Goal: Task Accomplishment & Management: Use online tool/utility

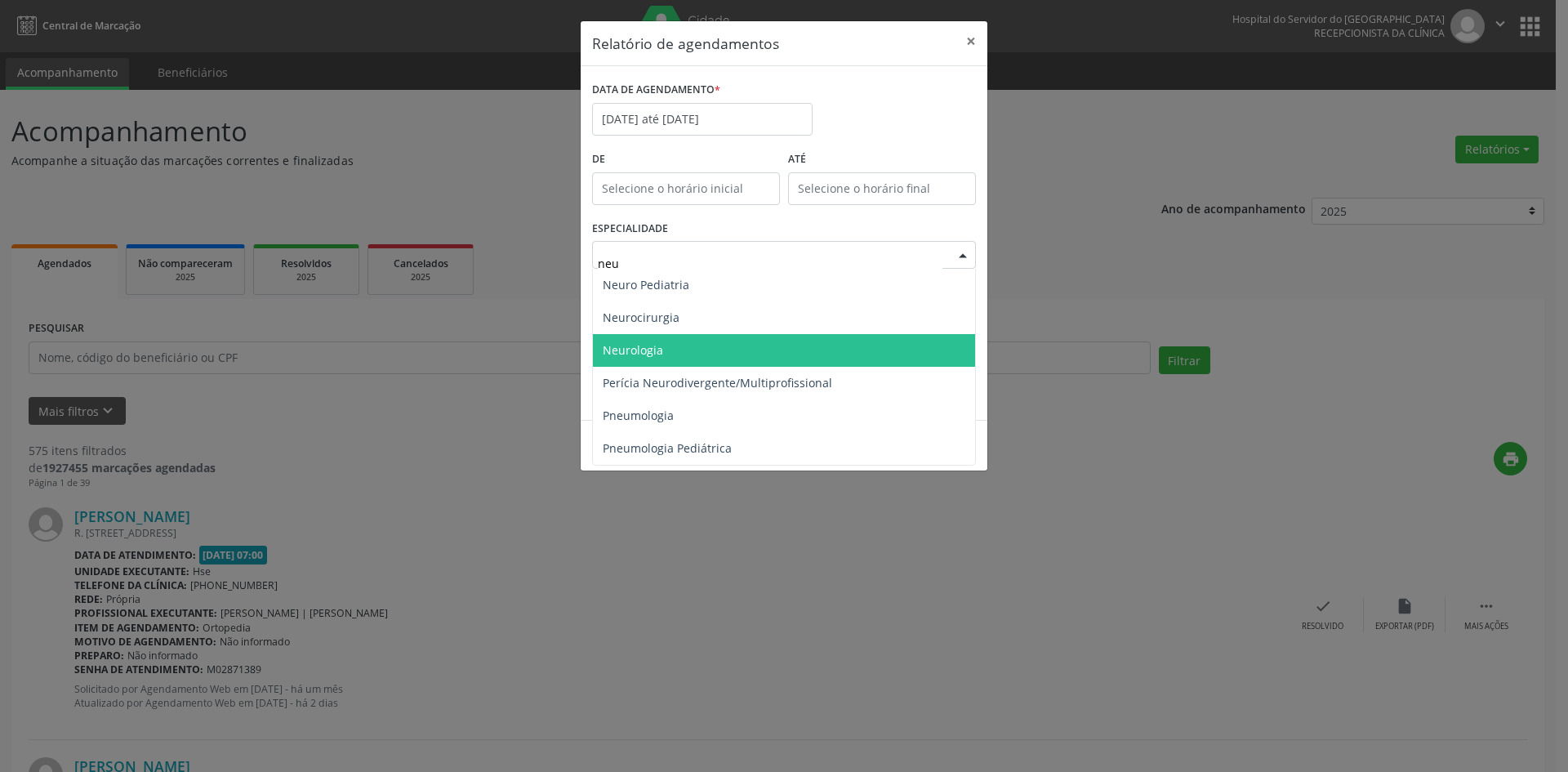
click at [699, 348] on span "Neurologia" at bounding box center [784, 351] width 382 height 33
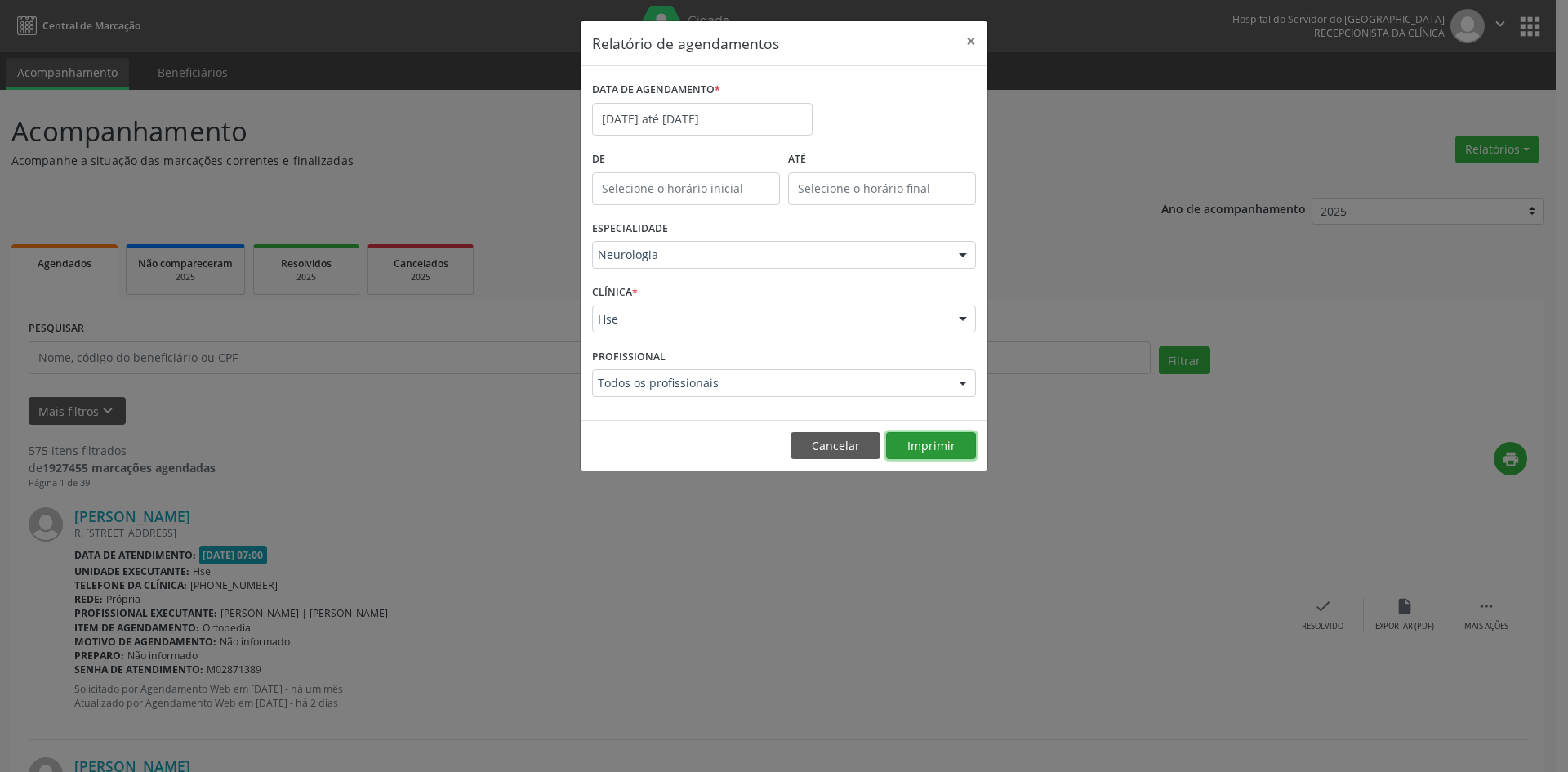
click at [941, 448] on button "Imprimir" at bounding box center [931, 446] width 90 height 28
click at [933, 446] on button "Imprimir" at bounding box center [931, 446] width 90 height 28
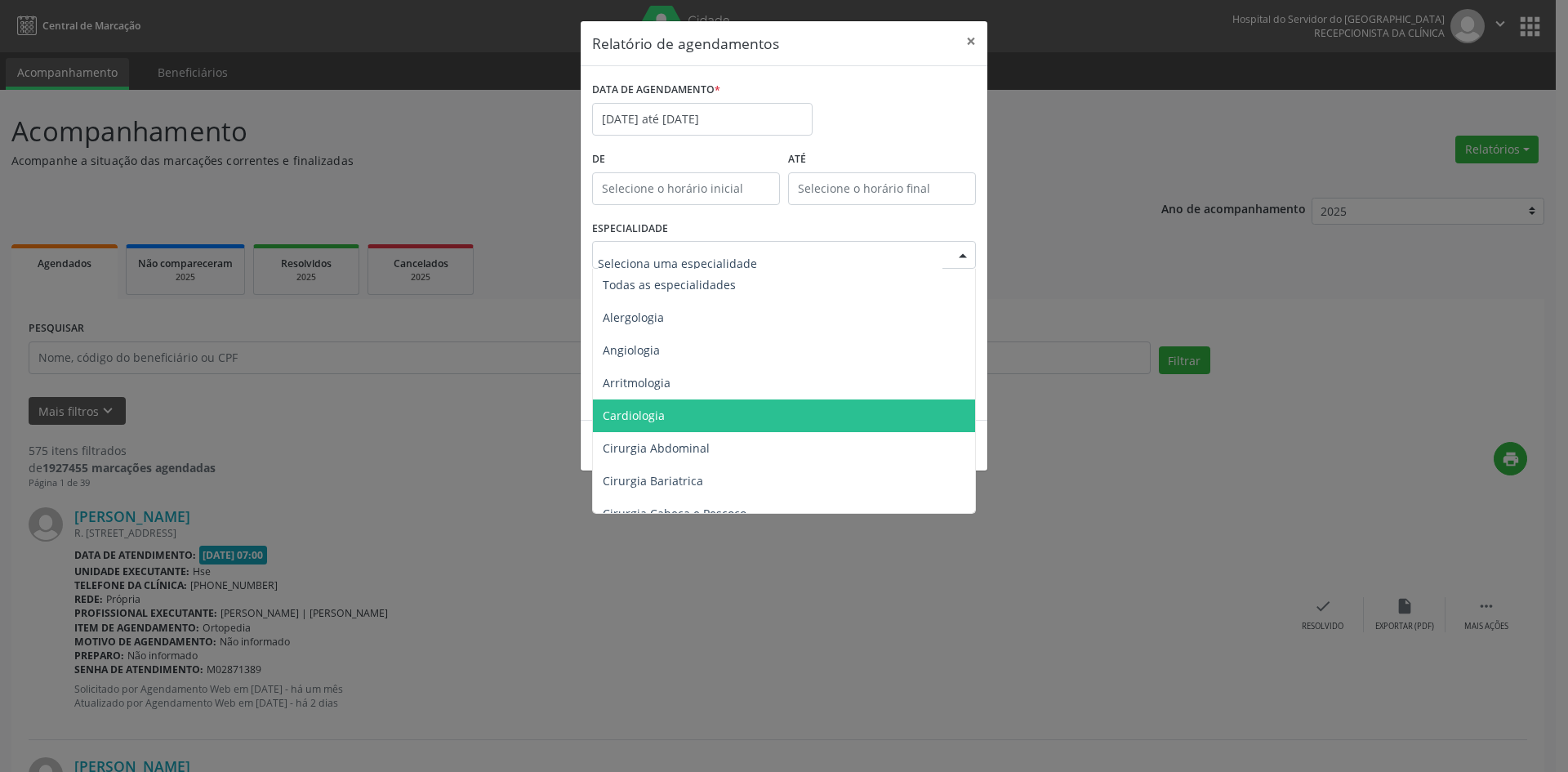
click at [739, 415] on span "Cardiologia" at bounding box center [784, 416] width 385 height 33
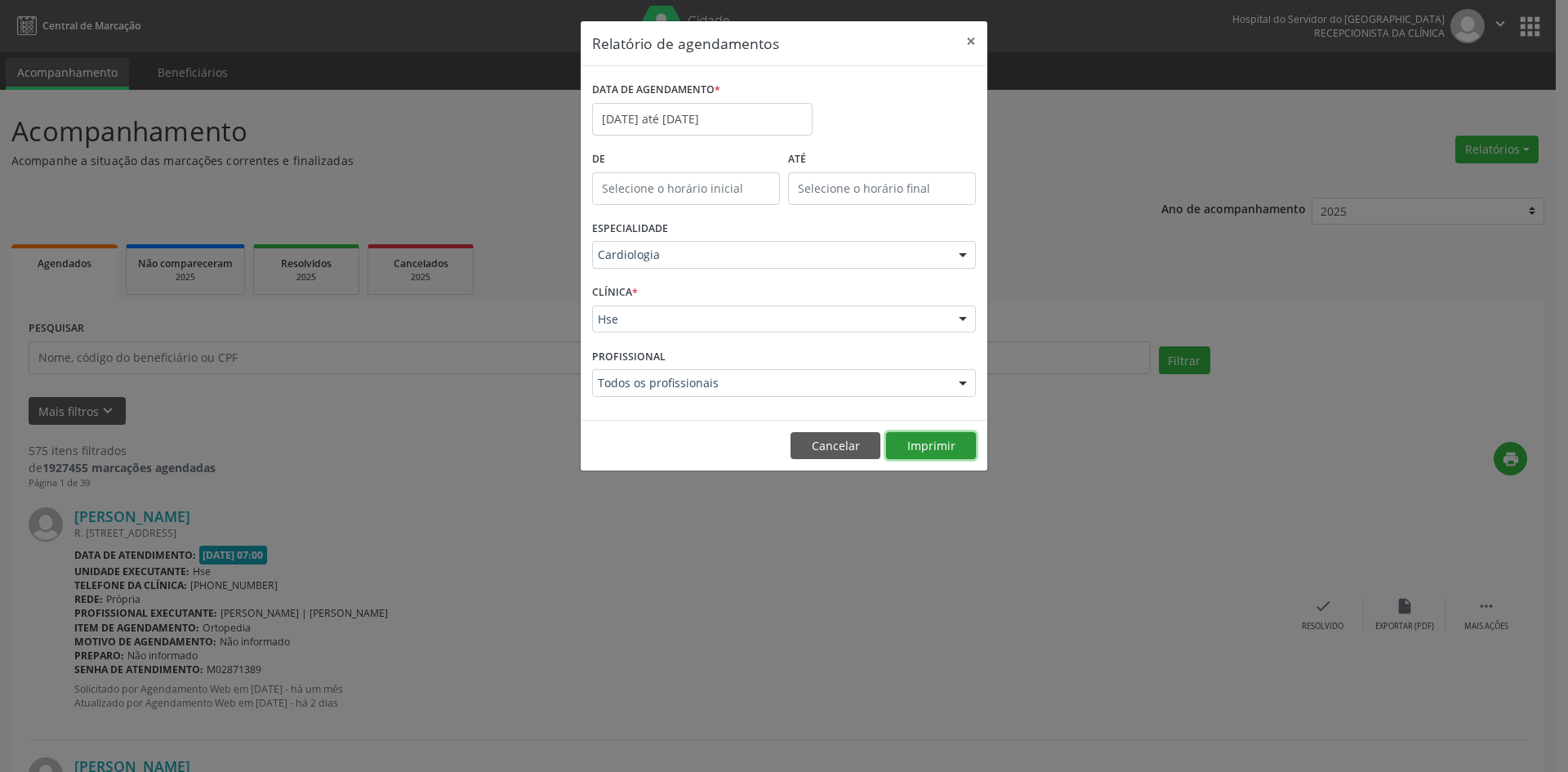
click at [925, 446] on button "Imprimir" at bounding box center [931, 446] width 90 height 28
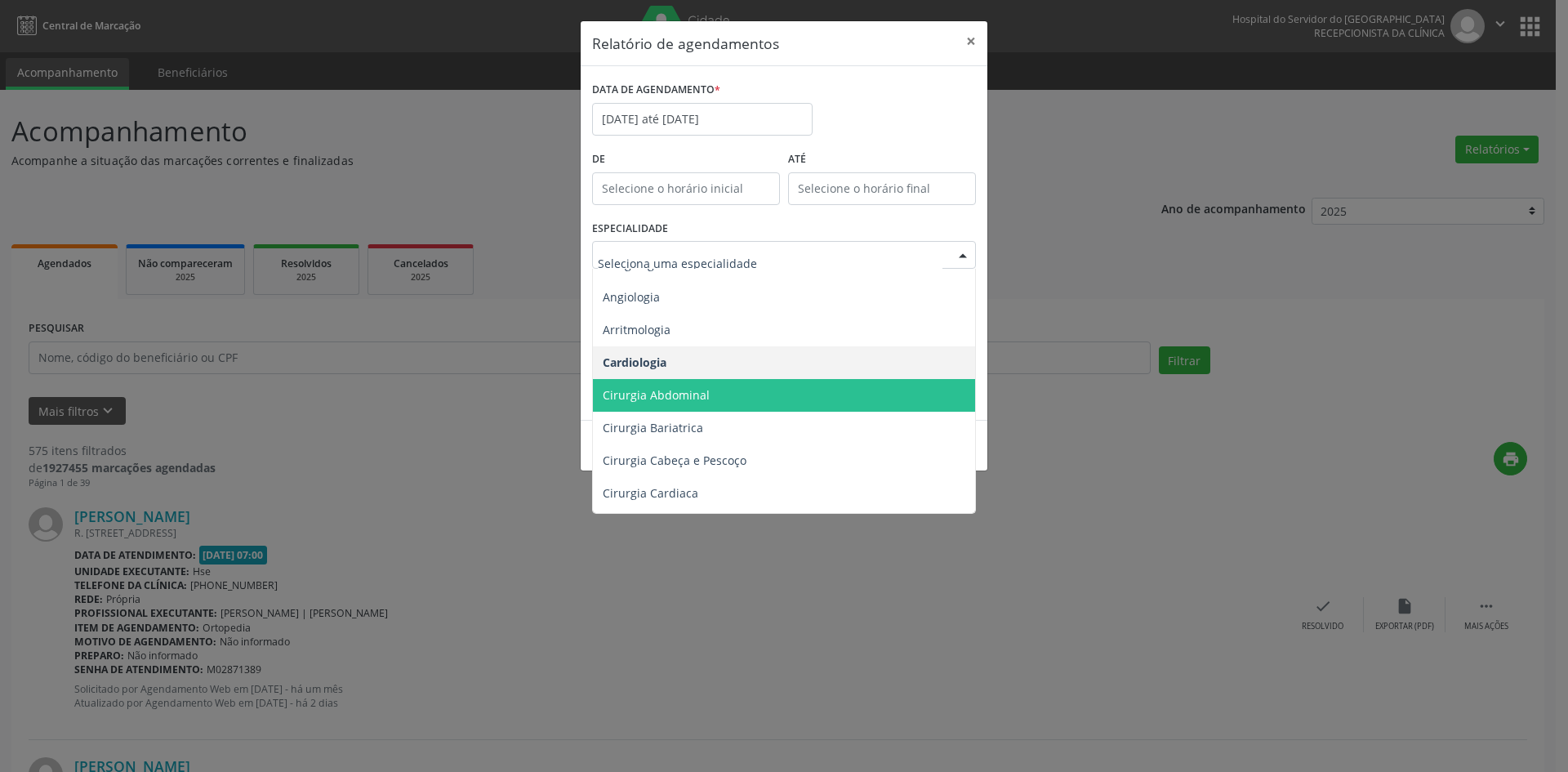
scroll to position [82, 0]
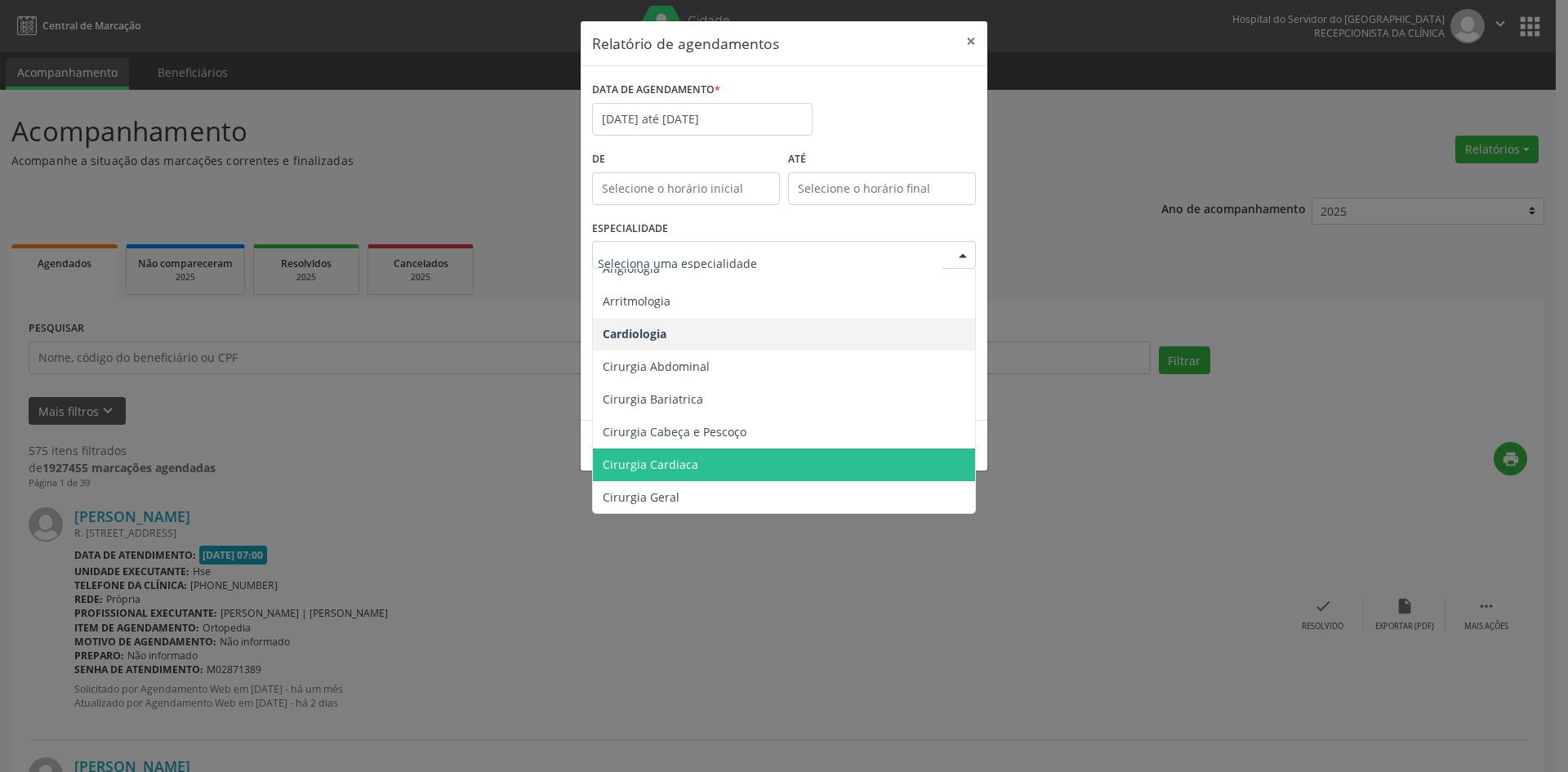
click at [736, 465] on span "Cirurgia Cardiaca" at bounding box center [784, 465] width 385 height 33
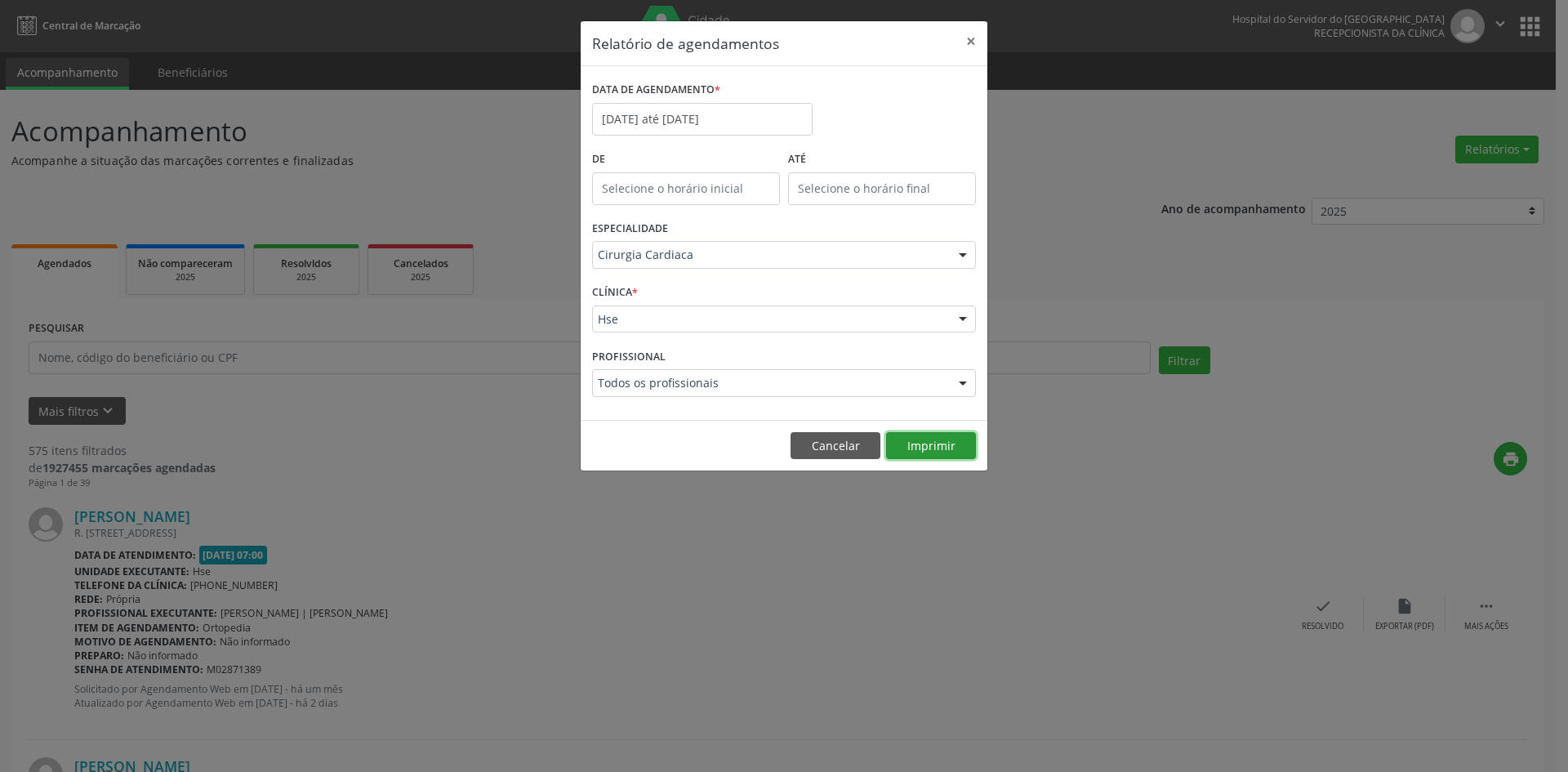
click at [923, 446] on button "Imprimir" at bounding box center [931, 446] width 90 height 28
click at [927, 449] on button "Imprimir" at bounding box center [931, 446] width 90 height 28
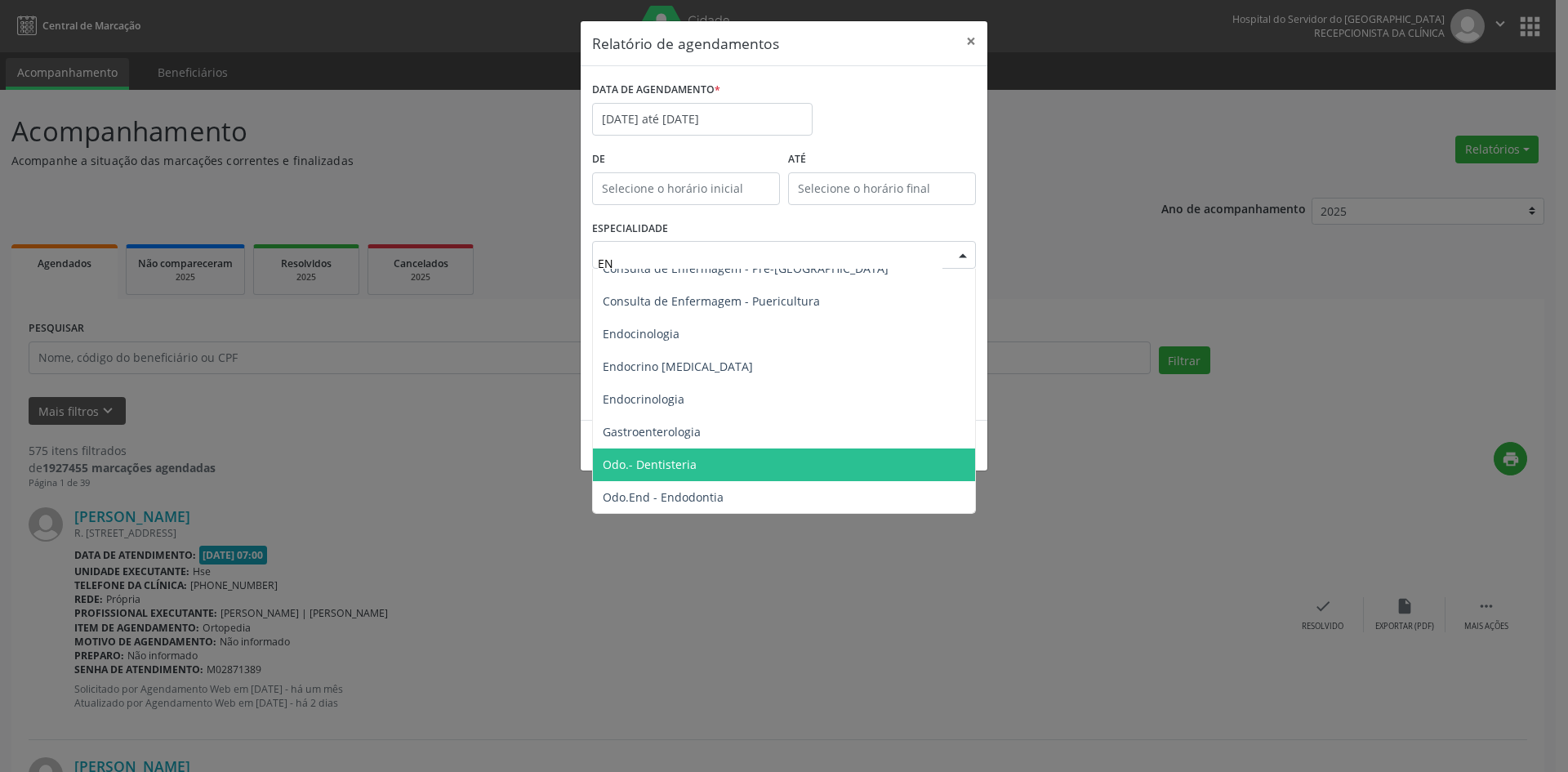
type input "END"
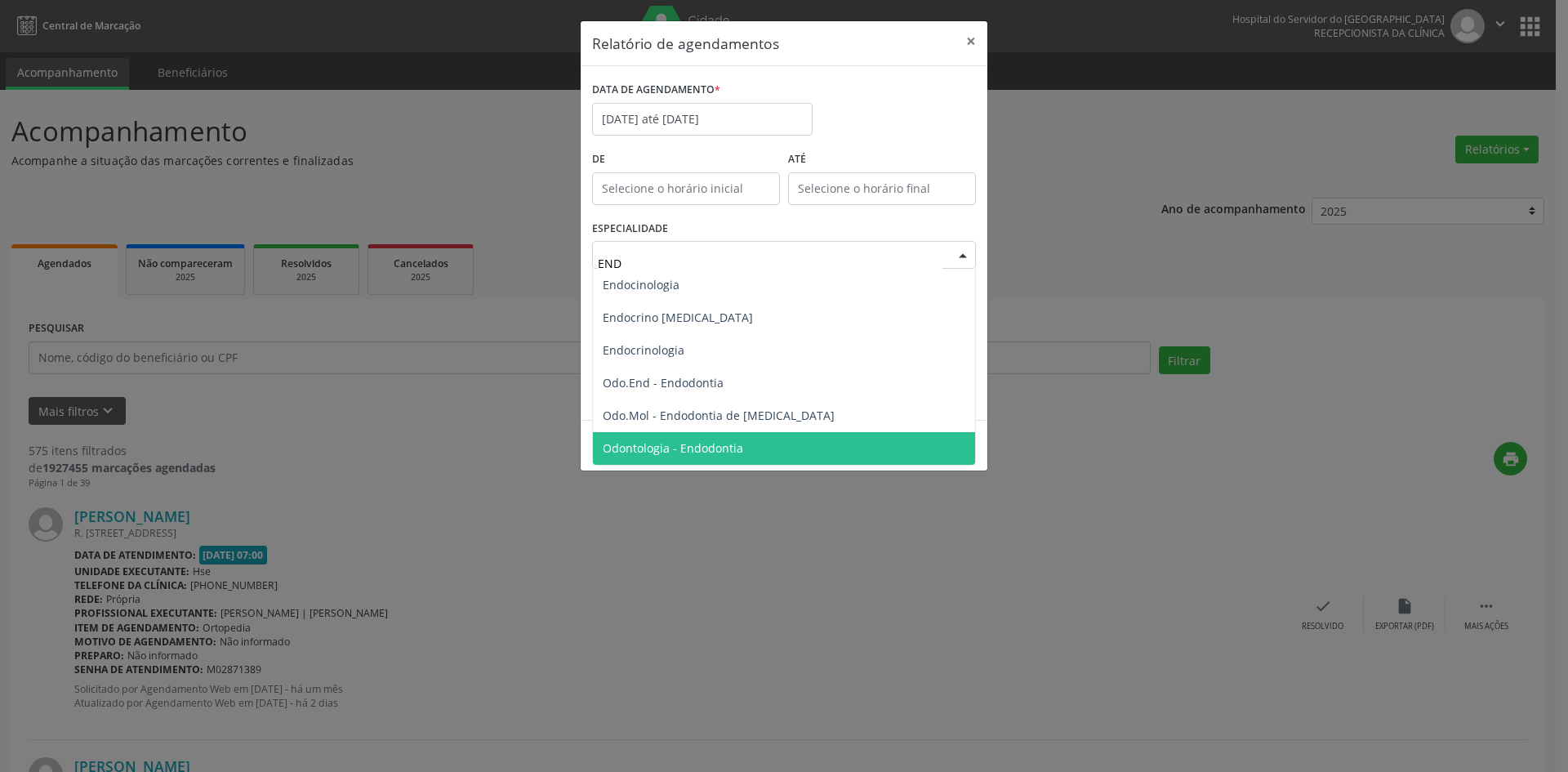
scroll to position [0, 0]
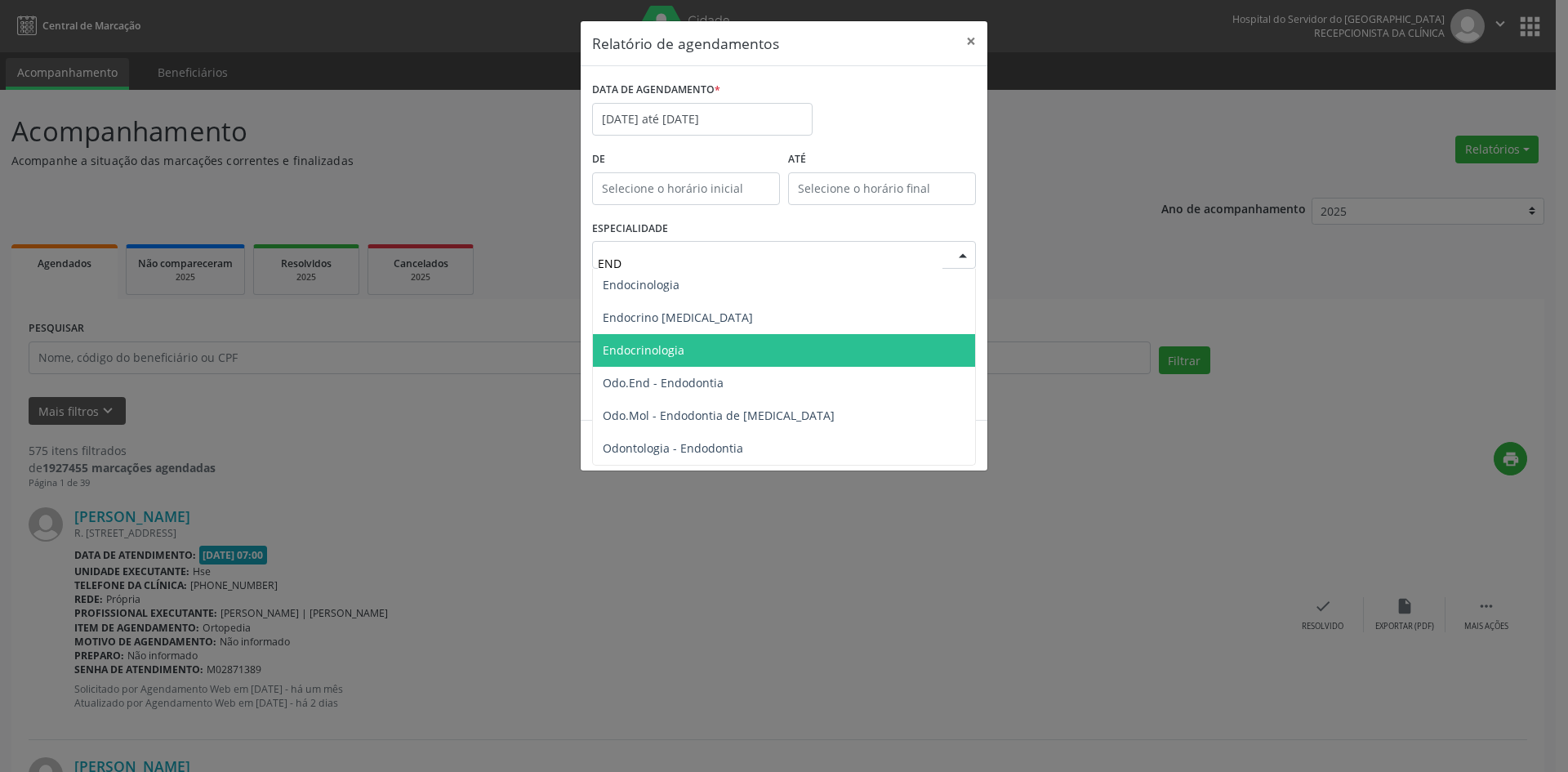
click at [694, 349] on span "Endocrinologia" at bounding box center [784, 351] width 382 height 33
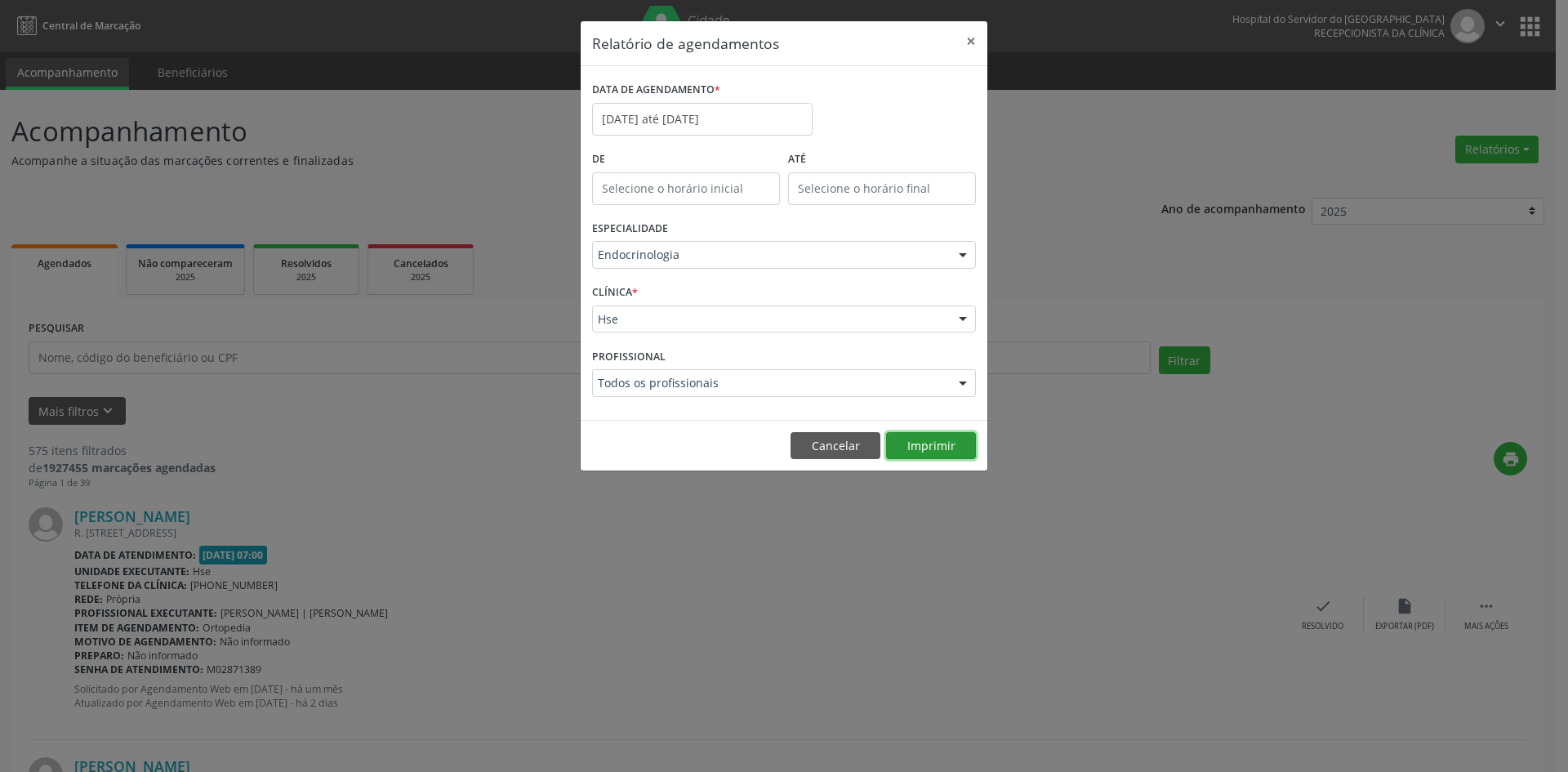
click at [930, 448] on button "Imprimir" at bounding box center [931, 446] width 90 height 28
